Goal: Navigation & Orientation: Go to known website

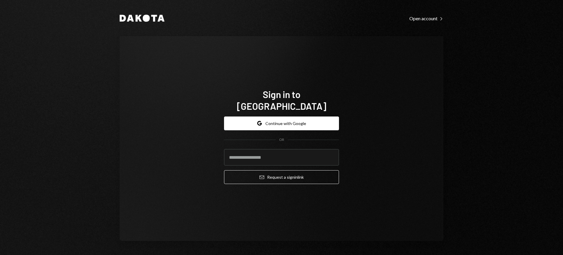
click at [0, 255] on com-1password-button at bounding box center [0, 255] width 0 height 0
click at [303, 149] on input "email" at bounding box center [281, 157] width 115 height 16
type input "**********"
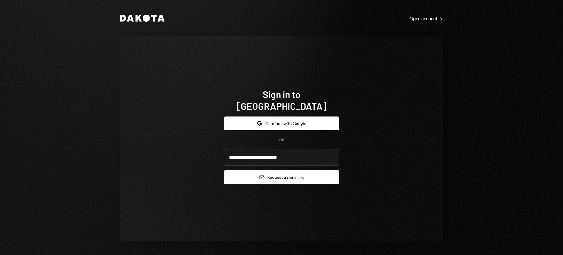
click at [280, 170] on button "Email Request a sign in link" at bounding box center [281, 177] width 115 height 14
